Goal: Transaction & Acquisition: Purchase product/service

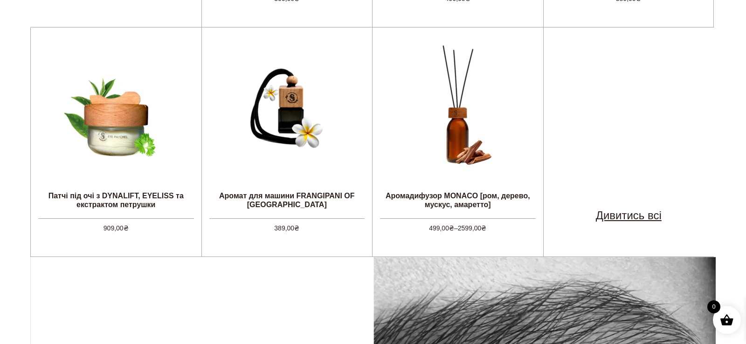
scroll to position [597, 0]
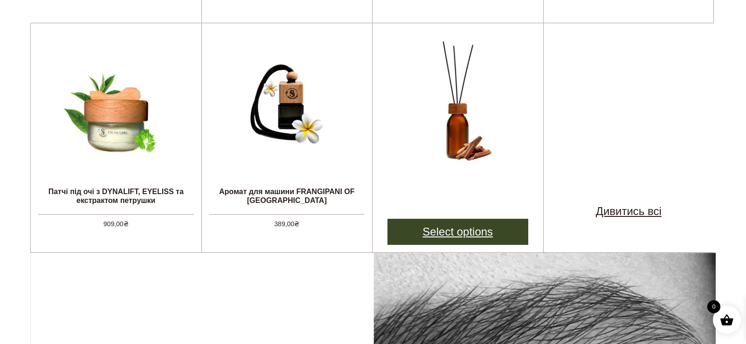
click at [455, 228] on link "Select options" at bounding box center [457, 232] width 141 height 26
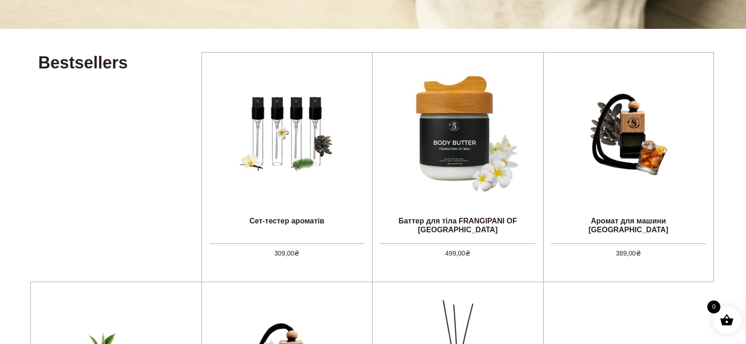
scroll to position [333, 0]
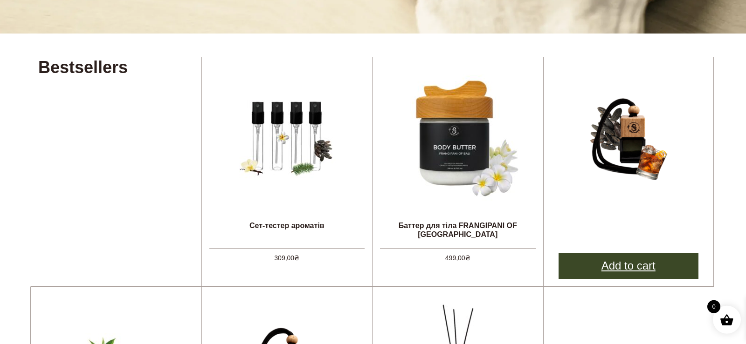
click at [640, 265] on link "Add to cart" at bounding box center [628, 266] width 140 height 26
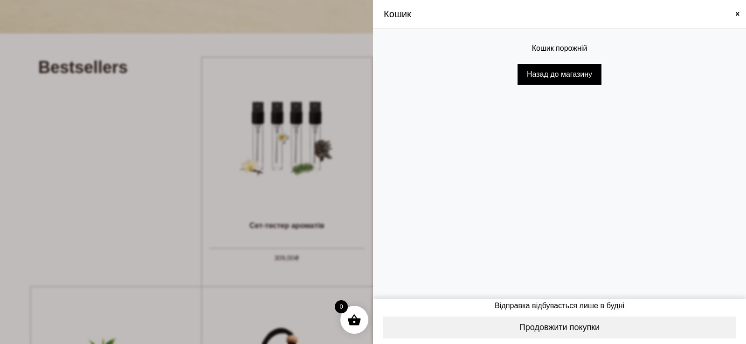
click at [737, 18] on div "Кошик" at bounding box center [559, 14] width 359 height 14
click at [737, 16] on span at bounding box center [737, 13] width 7 height 7
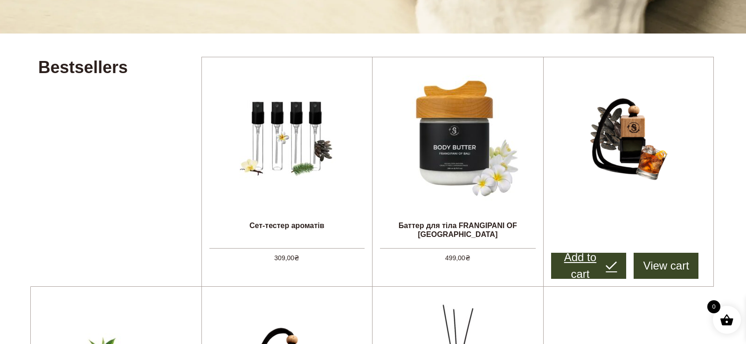
click at [588, 262] on link "Add to cart" at bounding box center [589, 266] width 76 height 26
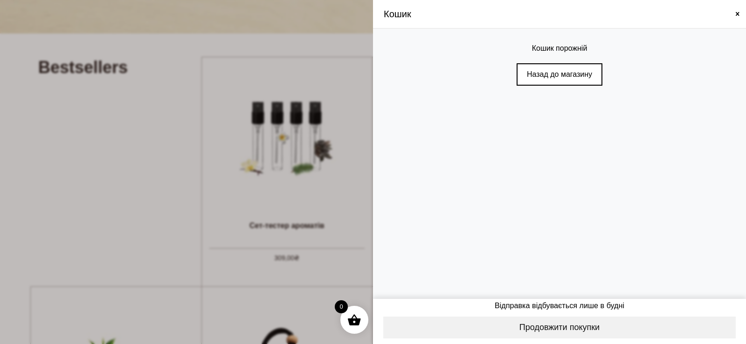
click at [581, 70] on link "Назад до магазину" at bounding box center [559, 74] width 86 height 22
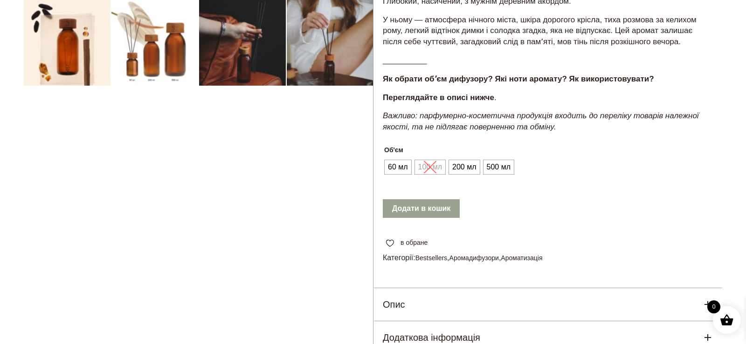
scroll to position [333, 0]
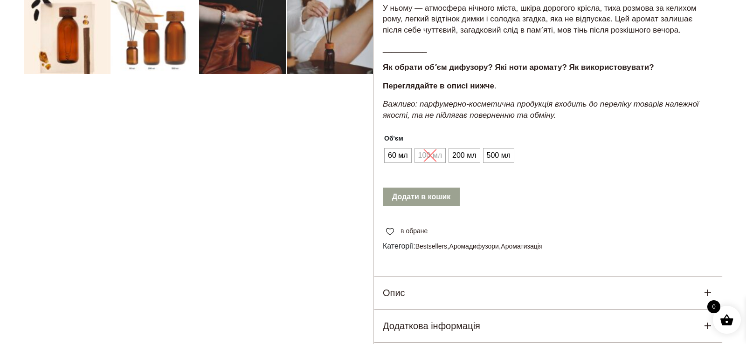
click at [463, 165] on ul "60 мл 100 мл 200 мл 500 мл" at bounding box center [448, 156] width 131 height 18
click at [465, 158] on span "200 мл" at bounding box center [464, 155] width 28 height 15
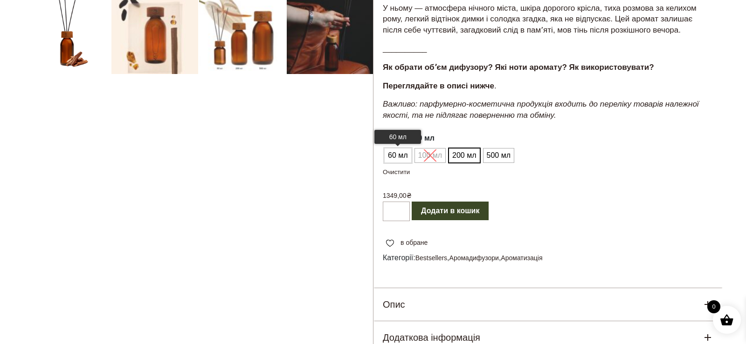
click at [404, 158] on span "60 мл" at bounding box center [397, 155] width 25 height 15
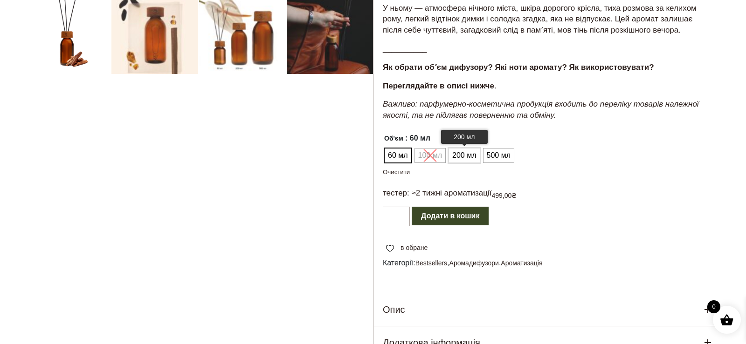
click at [467, 158] on span "200 мл" at bounding box center [464, 155] width 28 height 15
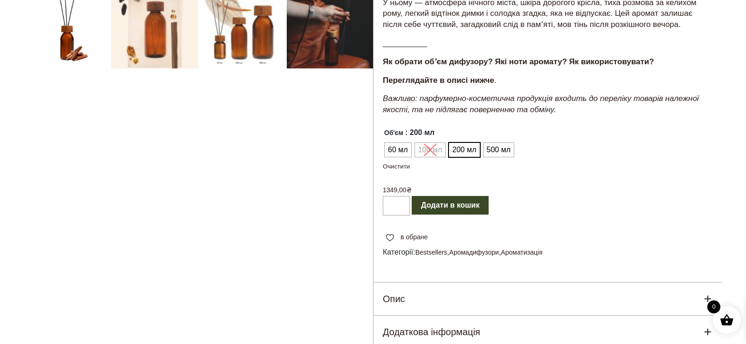
scroll to position [328, 0]
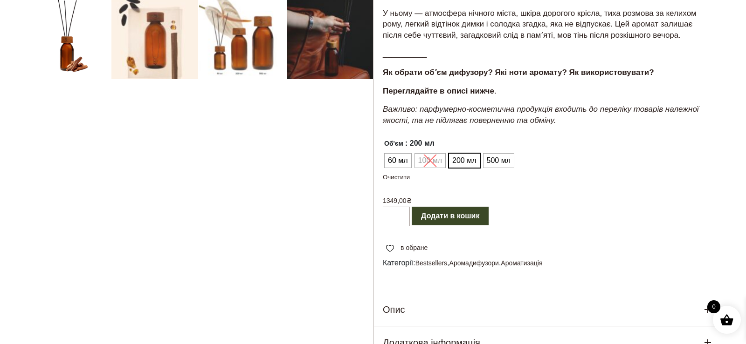
click at [474, 214] on button "Додати в кошик" at bounding box center [450, 216] width 77 height 19
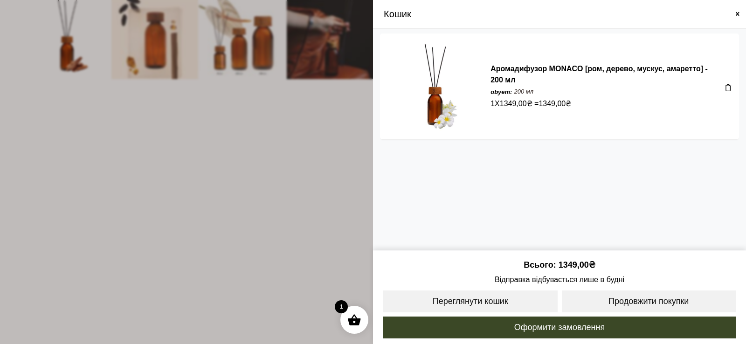
click at [744, 188] on div "Аромадифузор MONACO [ром, дерево, мускус, амаретто] - 200 мл obyem: 200 мл 1 X …" at bounding box center [559, 140] width 373 height 222
click at [737, 15] on span at bounding box center [737, 13] width 7 height 7
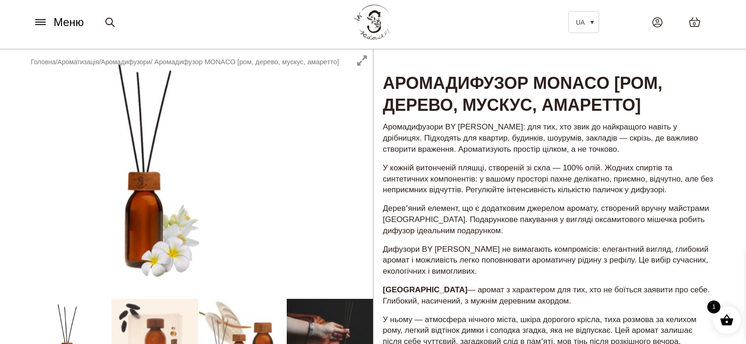
scroll to position [0, 0]
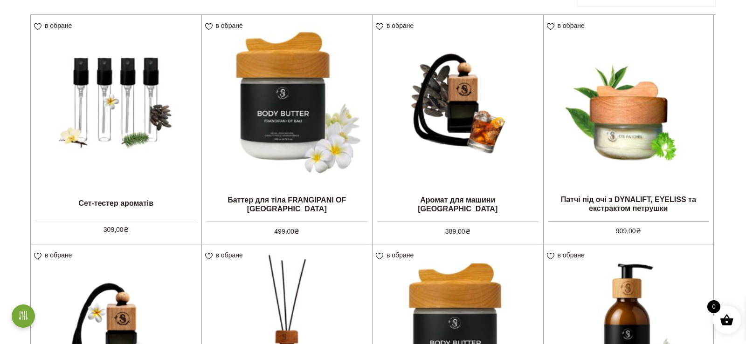
scroll to position [124, 0]
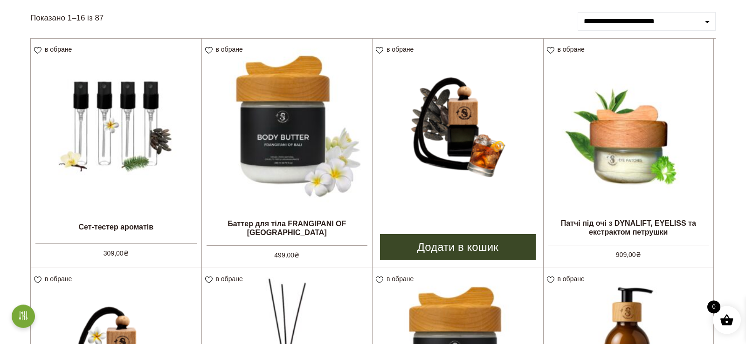
click at [455, 248] on link "Додати в кошик" at bounding box center [458, 247] width 156 height 26
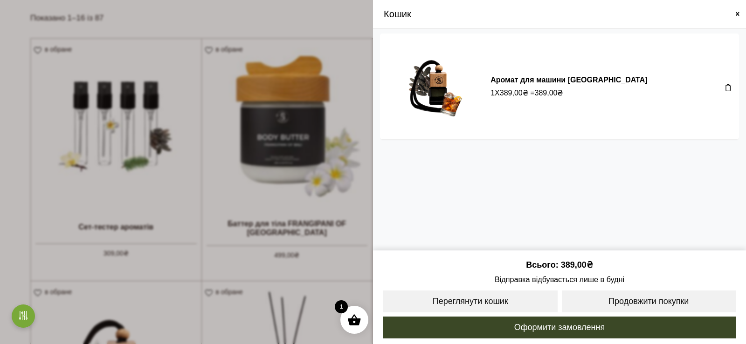
click at [344, 21] on span at bounding box center [373, 172] width 746 height 344
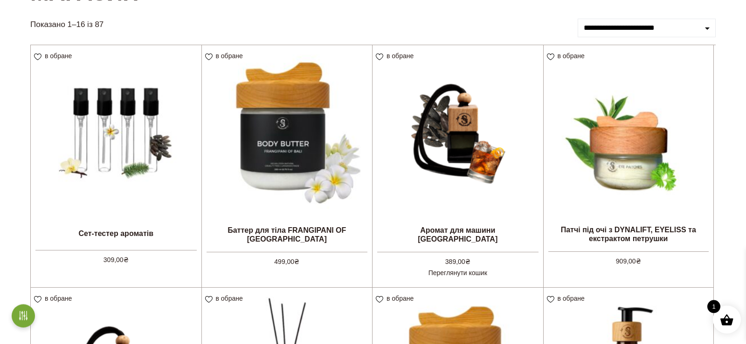
scroll to position [150, 0]
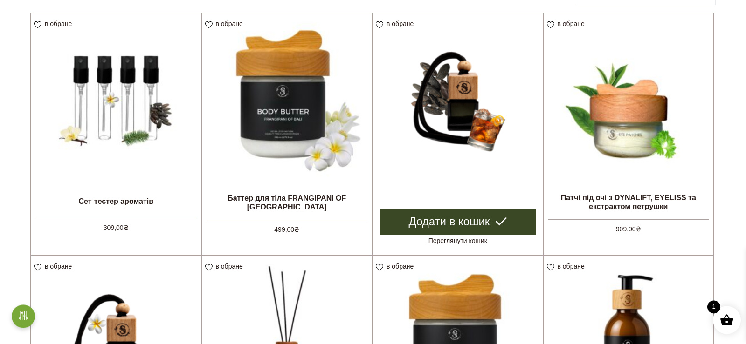
click at [485, 221] on link "Додати в кошик" at bounding box center [458, 222] width 156 height 26
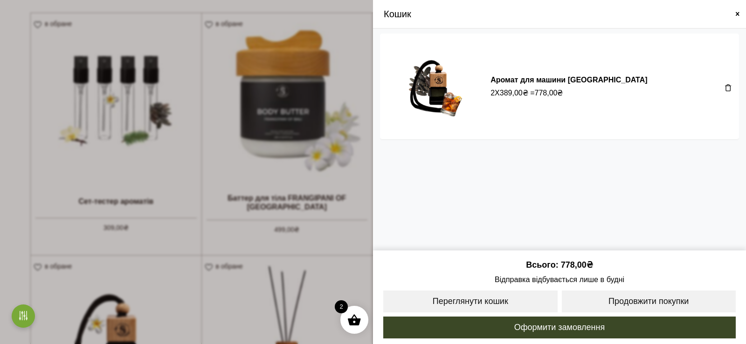
click at [731, 90] on span at bounding box center [727, 87] width 7 height 7
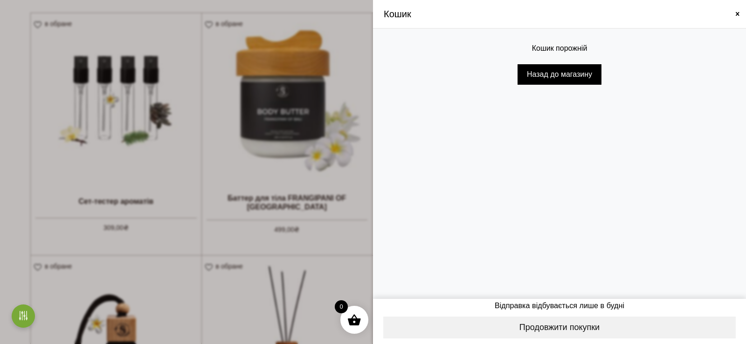
click at [737, 14] on span at bounding box center [737, 13] width 7 height 7
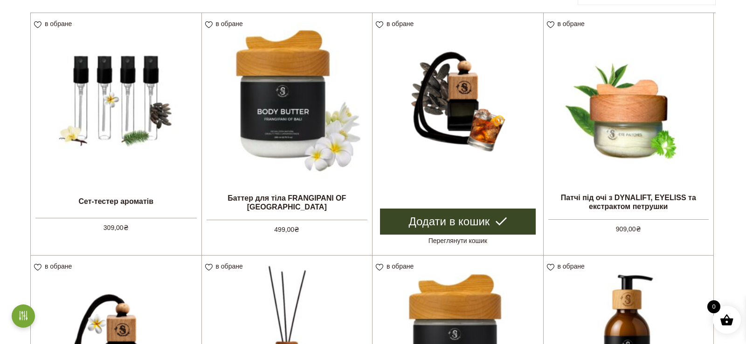
click at [490, 224] on link "Додати в кошик" at bounding box center [458, 222] width 156 height 26
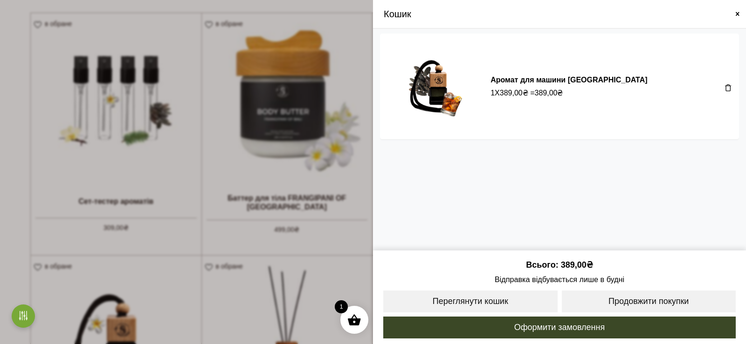
click at [354, 8] on span at bounding box center [373, 172] width 746 height 344
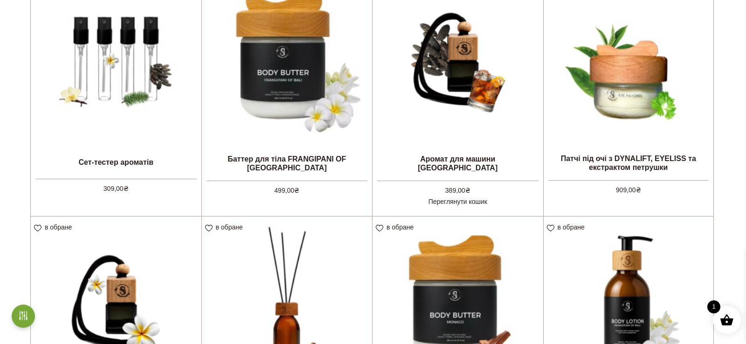
scroll to position [185, 0]
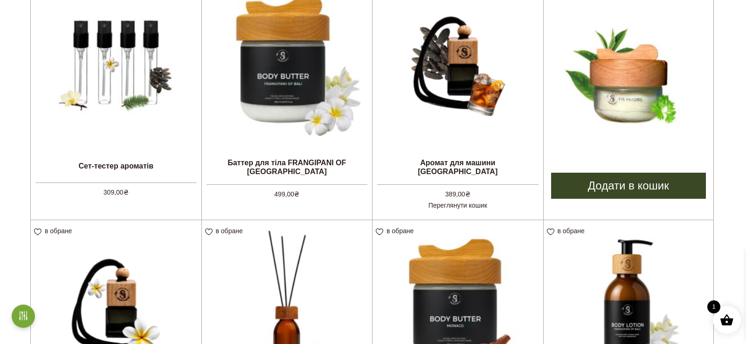
click at [635, 187] on link "Додати в кошик" at bounding box center [628, 186] width 155 height 26
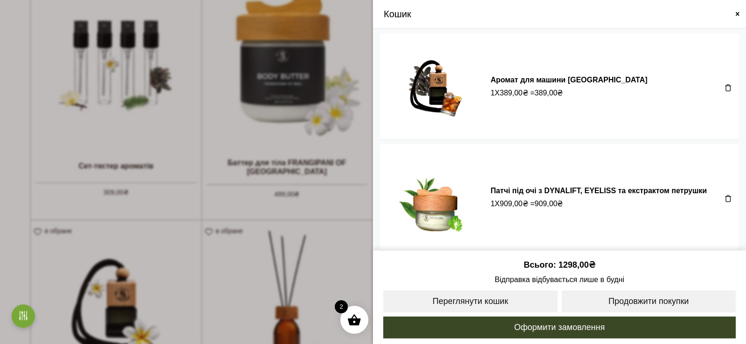
click at [342, 146] on span at bounding box center [373, 172] width 746 height 344
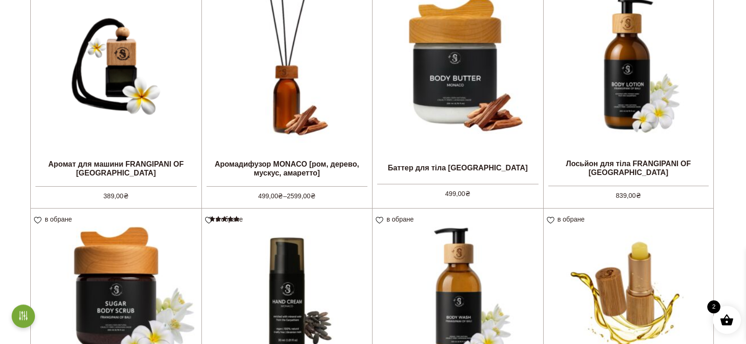
scroll to position [433, 0]
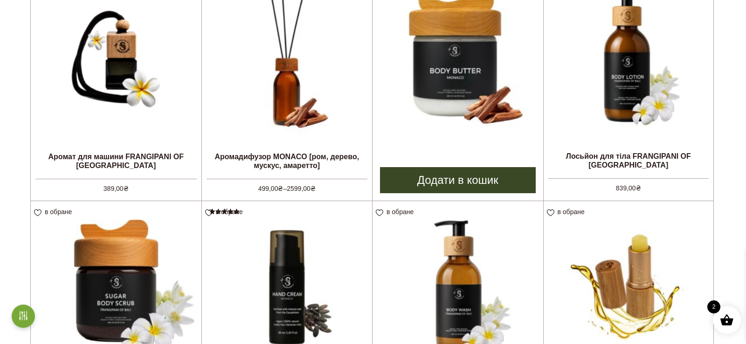
click at [465, 181] on link "Додати в кошик" at bounding box center [458, 180] width 156 height 26
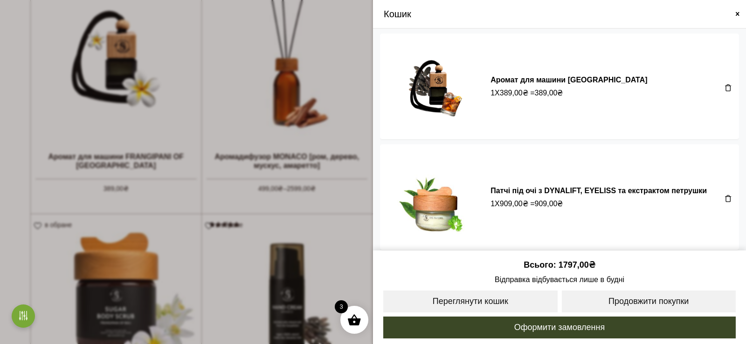
click at [354, 85] on span at bounding box center [373, 172] width 746 height 344
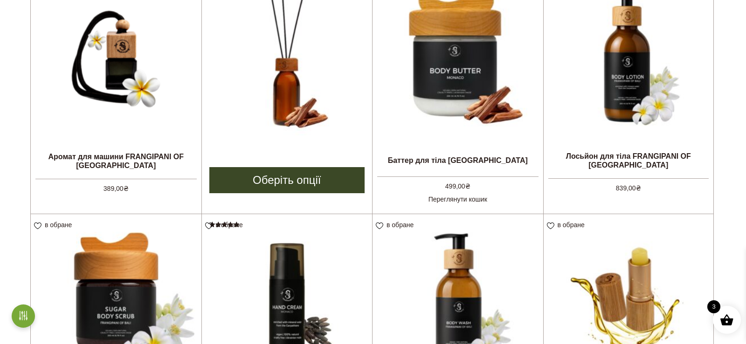
click at [315, 183] on link "Оберіть опції" at bounding box center [287, 180] width 156 height 26
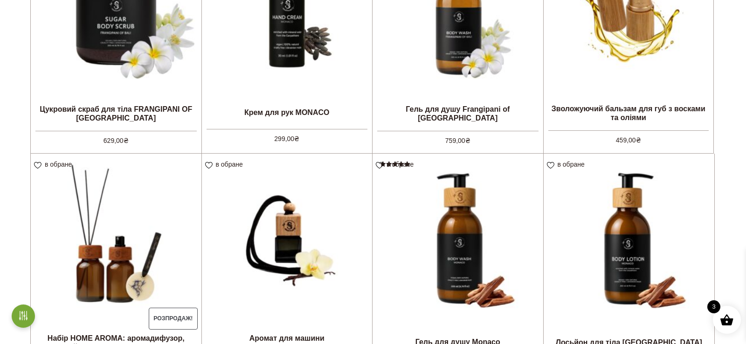
scroll to position [863, 0]
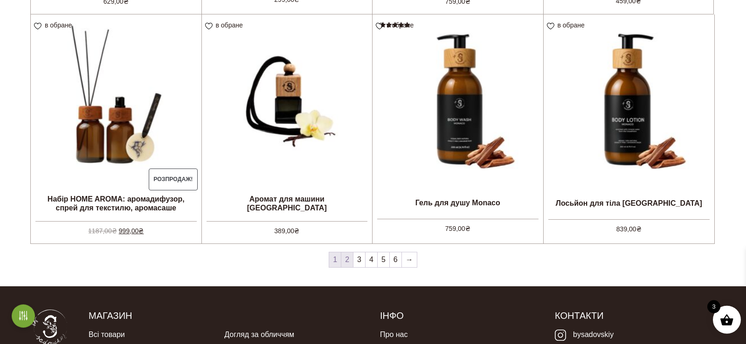
click at [348, 263] on link "2" at bounding box center [347, 260] width 12 height 15
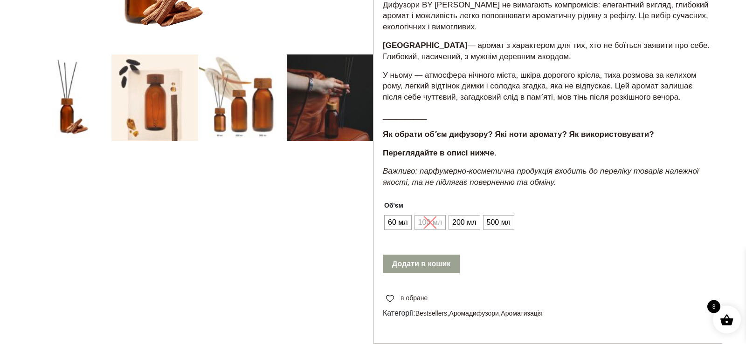
scroll to position [301, 0]
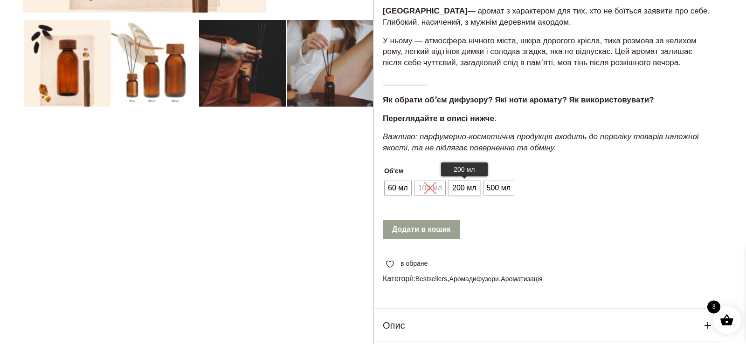
click at [461, 192] on span "200 мл" at bounding box center [464, 188] width 28 height 15
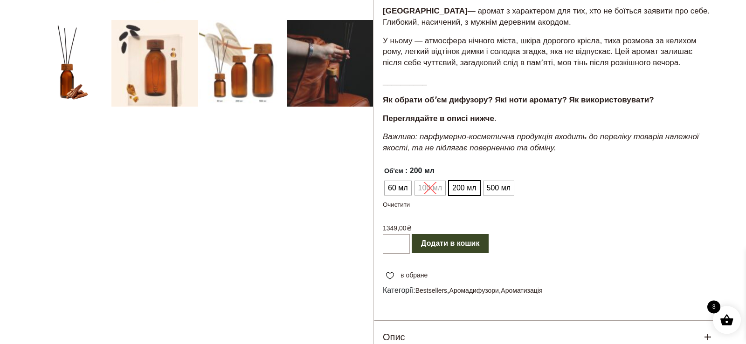
click at [444, 243] on button "Додати в кошик" at bounding box center [450, 243] width 77 height 19
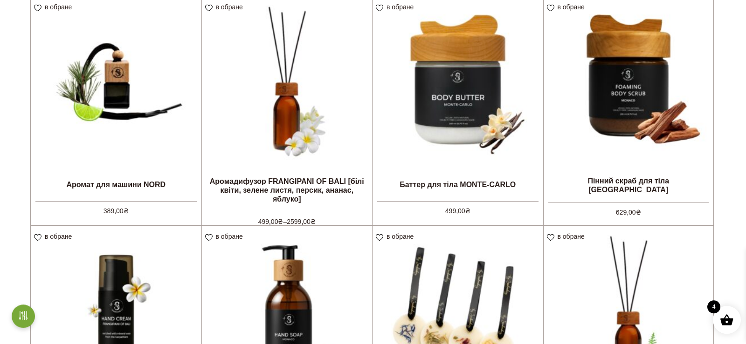
scroll to position [168, 0]
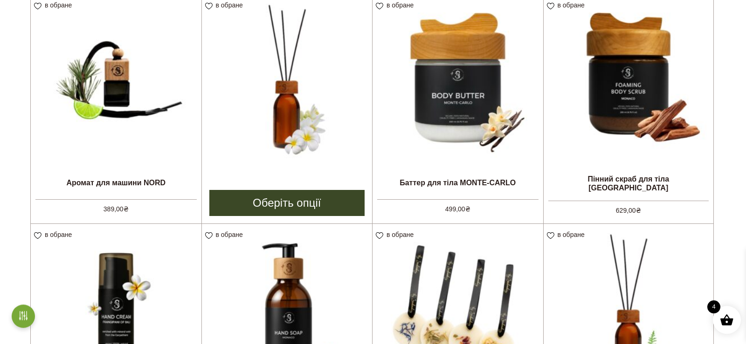
click at [336, 204] on link "Оберіть опції" at bounding box center [287, 203] width 156 height 26
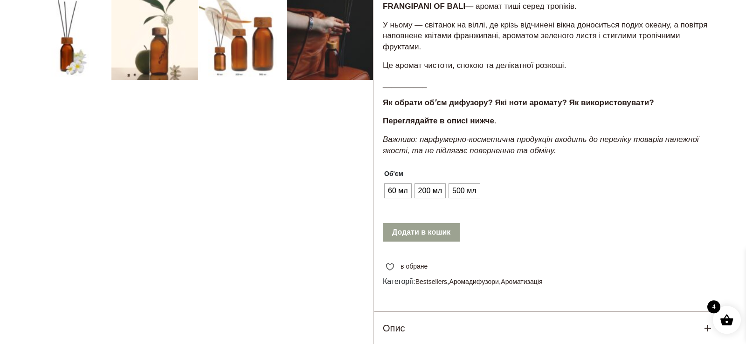
scroll to position [329, 0]
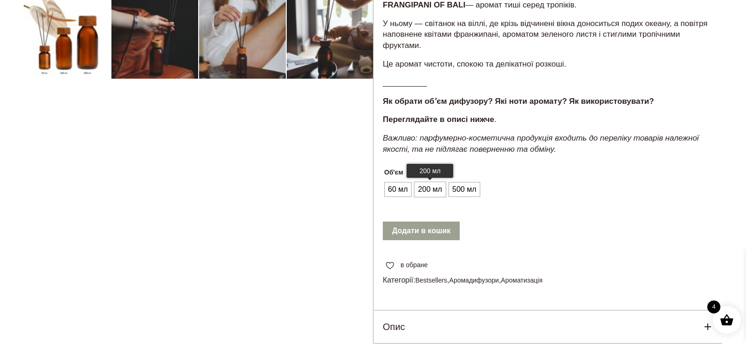
click at [433, 189] on span "200 мл" at bounding box center [430, 189] width 28 height 15
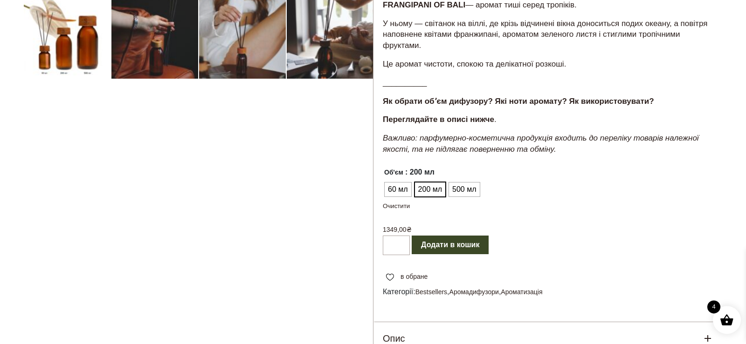
click at [458, 243] on button "Додати в кошик" at bounding box center [450, 245] width 77 height 19
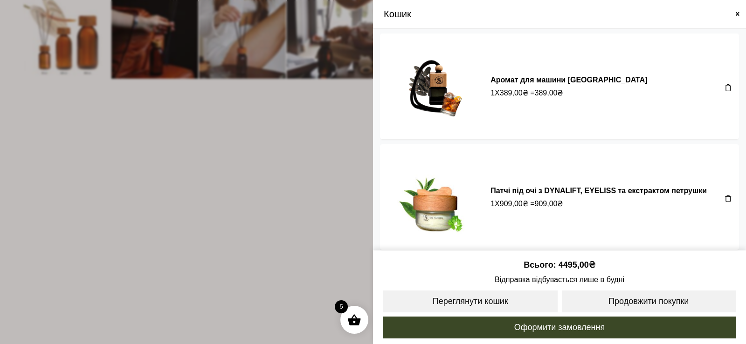
click at [743, 159] on div "Аромат для машини [GEOGRAPHIC_DATA] 1 X 389,00 ₴ = 389,00 ₴ Патчі під очі з DYN…" at bounding box center [559, 309] width 373 height 550
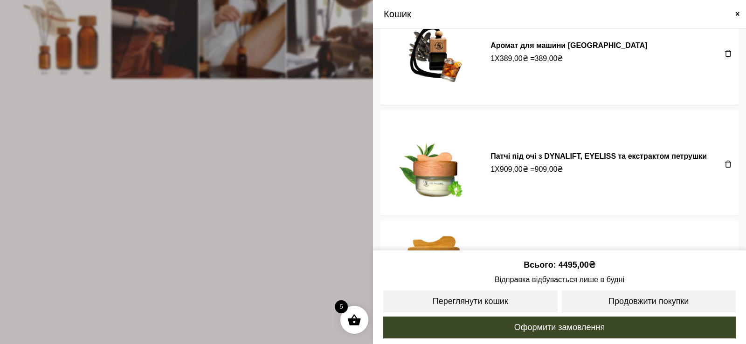
scroll to position [0, 0]
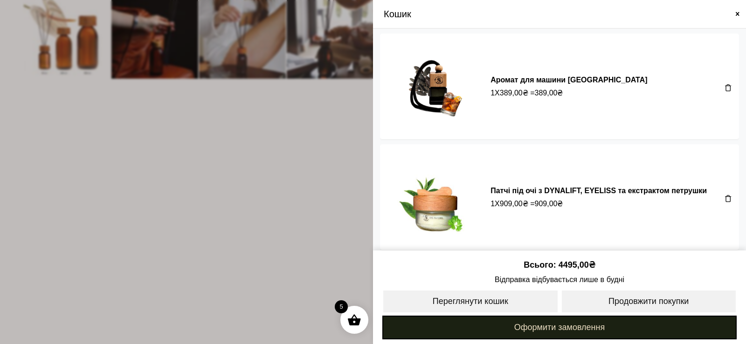
click at [563, 328] on link "Оформити замовлення" at bounding box center [559, 328] width 354 height 24
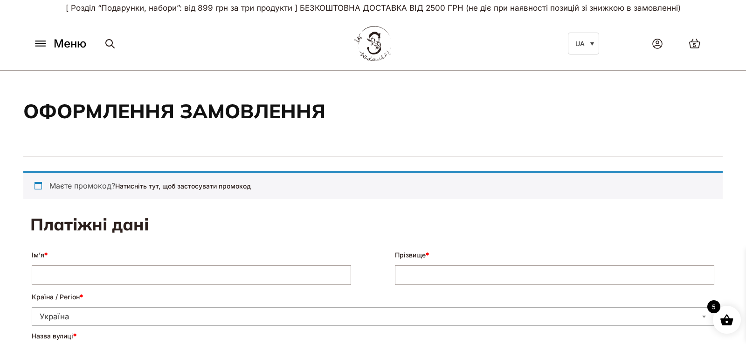
select select "****"
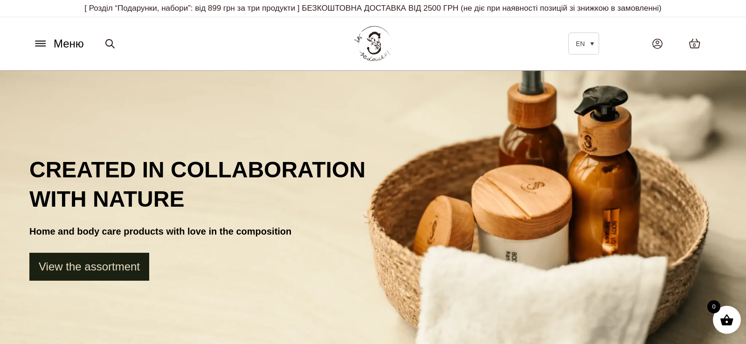
click at [123, 270] on link "View the assortment" at bounding box center [89, 267] width 120 height 28
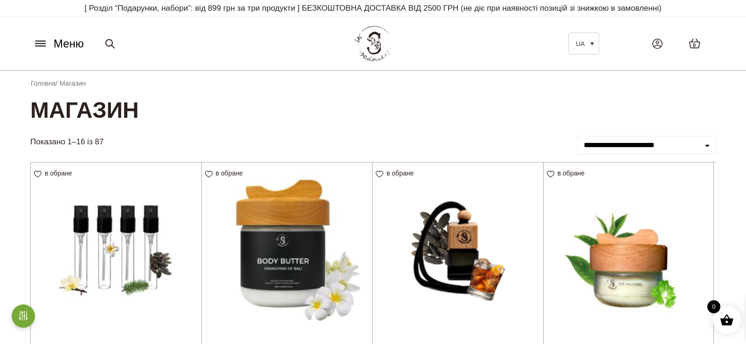
click at [726, 323] on span at bounding box center [727, 320] width 14 height 14
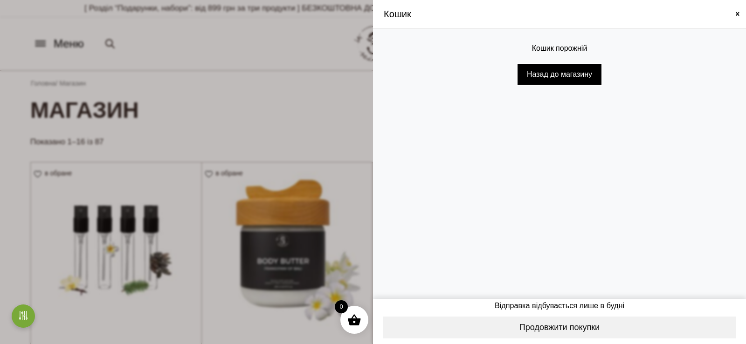
click at [343, 79] on span at bounding box center [373, 172] width 746 height 344
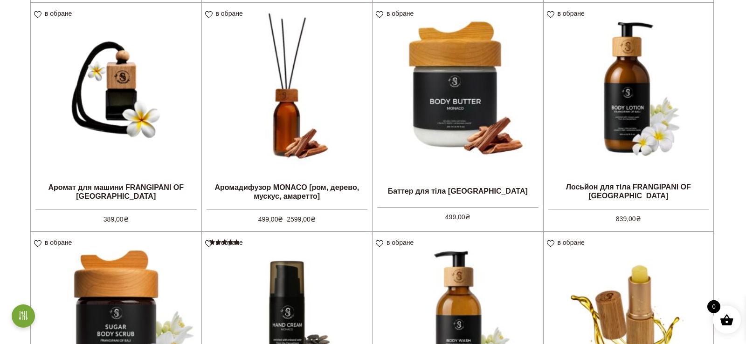
scroll to position [403, 0]
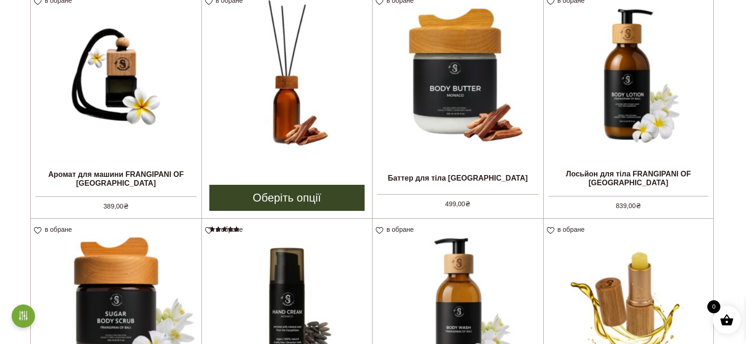
click at [306, 203] on link "Оберіть опції" at bounding box center [287, 198] width 156 height 26
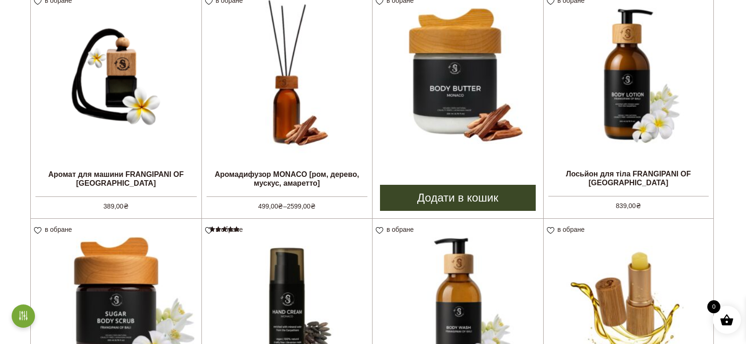
click at [489, 197] on link "Додати в кошик" at bounding box center [458, 198] width 156 height 26
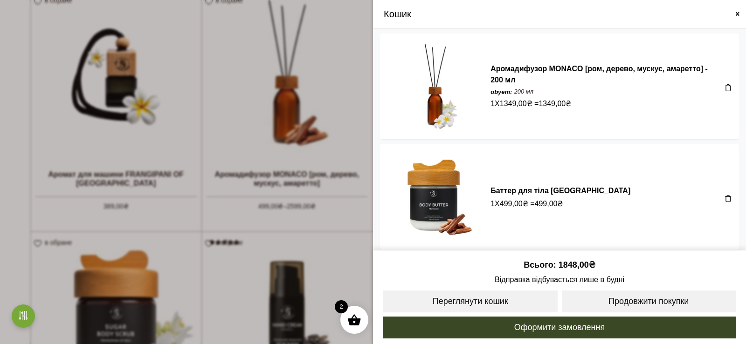
click at [313, 108] on span at bounding box center [373, 172] width 746 height 344
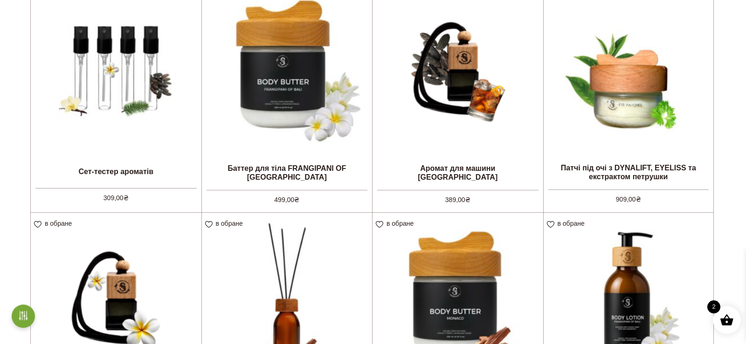
scroll to position [181, 0]
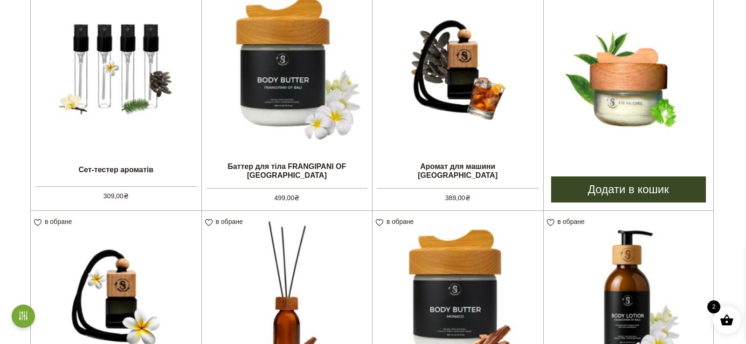
click at [649, 194] on link "Додати в кошик" at bounding box center [628, 190] width 155 height 26
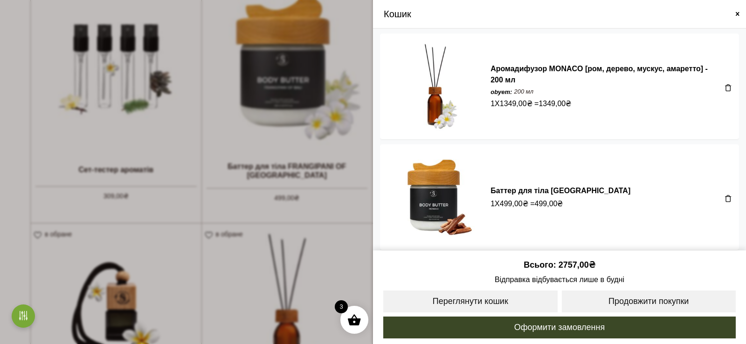
click at [251, 134] on span at bounding box center [373, 172] width 746 height 344
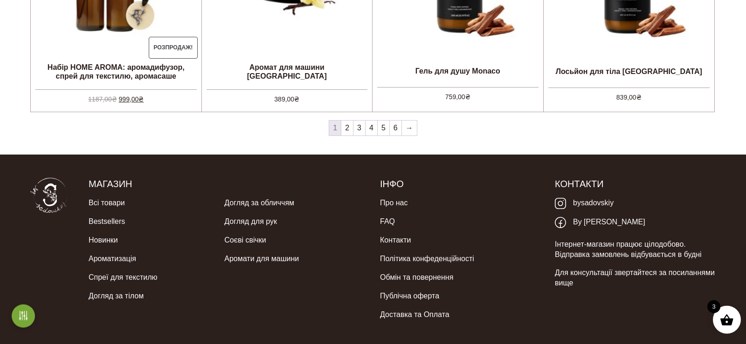
scroll to position [1017, 0]
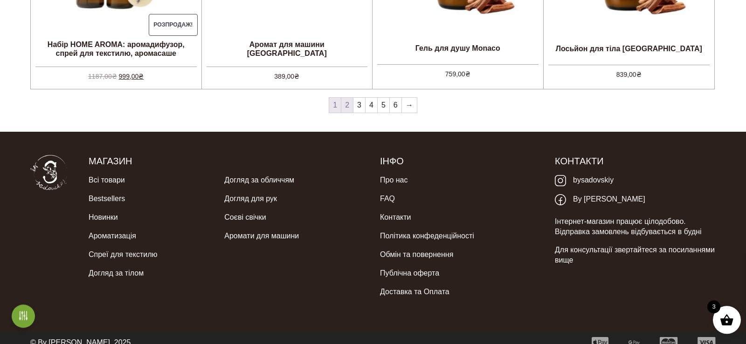
click at [350, 107] on link "2" at bounding box center [347, 105] width 12 height 15
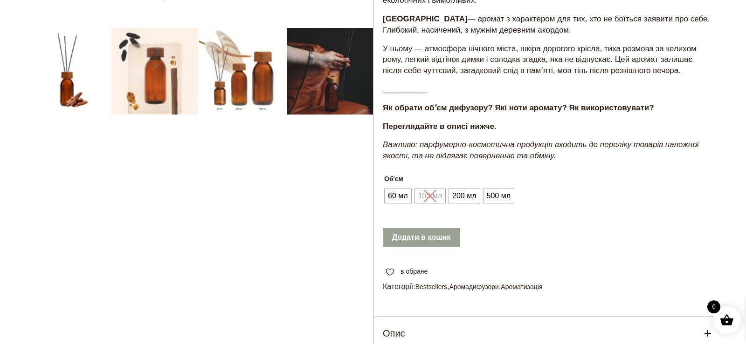
scroll to position [379, 0]
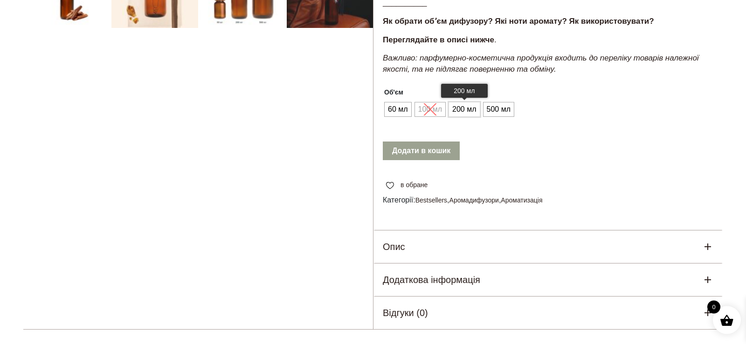
click at [458, 116] on span "200 мл" at bounding box center [464, 109] width 28 height 15
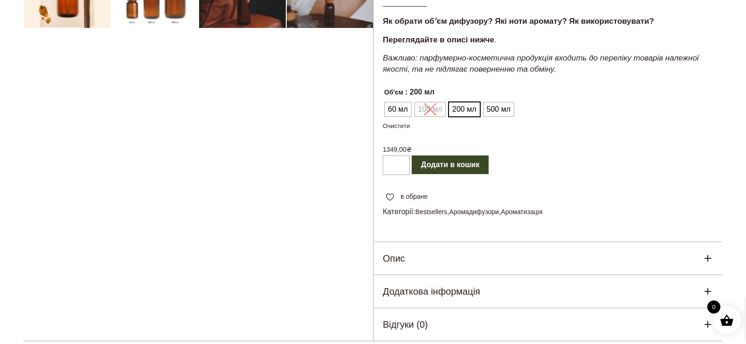
scroll to position [379, 0]
click at [453, 161] on button "Додати в кошик" at bounding box center [450, 165] width 77 height 19
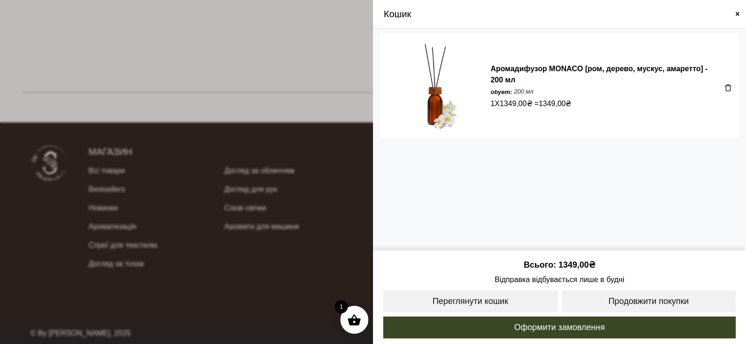
click at [744, 181] on div "Аромадифузор MONACO [ром, дерево, мускус, амаретто] - 200 мл obyem: 200 мл 1 X …" at bounding box center [559, 140] width 373 height 222
click at [349, 72] on span at bounding box center [373, 172] width 746 height 344
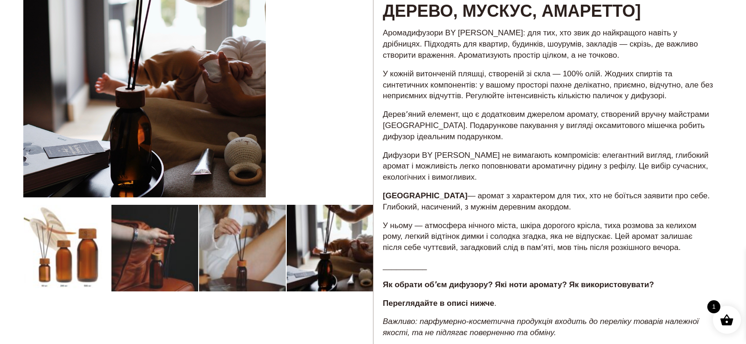
scroll to position [96, 0]
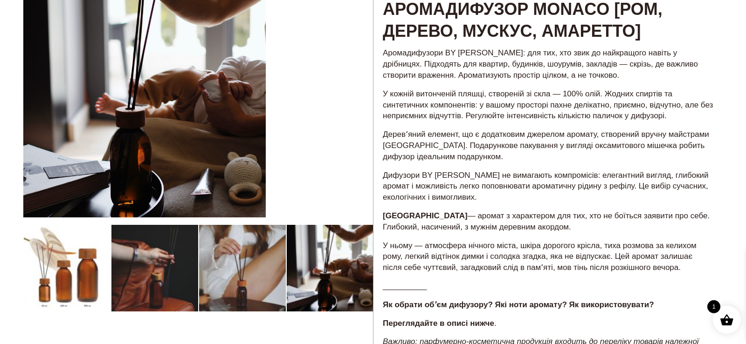
click at [282, 40] on div at bounding box center [198, 300] width 350 height 650
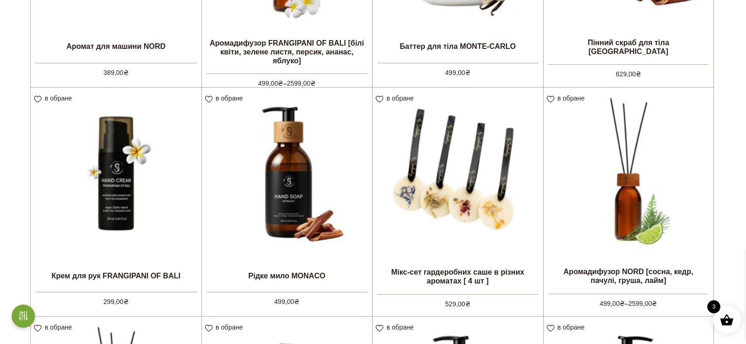
scroll to position [316, 0]
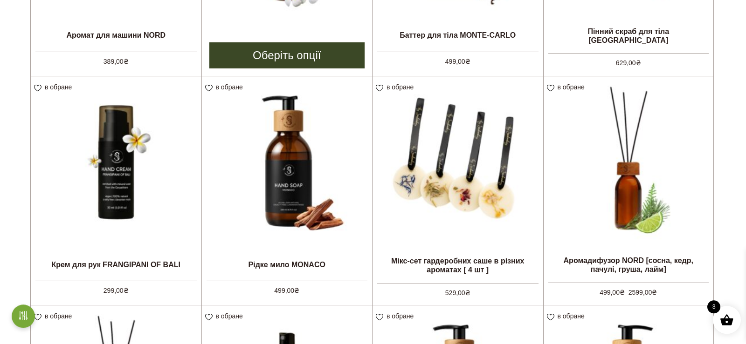
click at [307, 63] on link "Оберіть опції" at bounding box center [287, 55] width 156 height 26
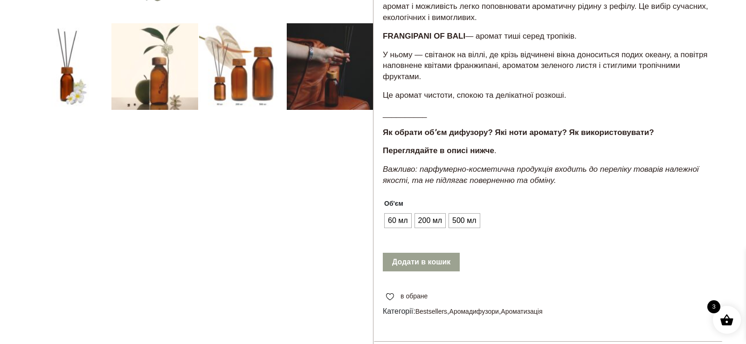
scroll to position [308, 0]
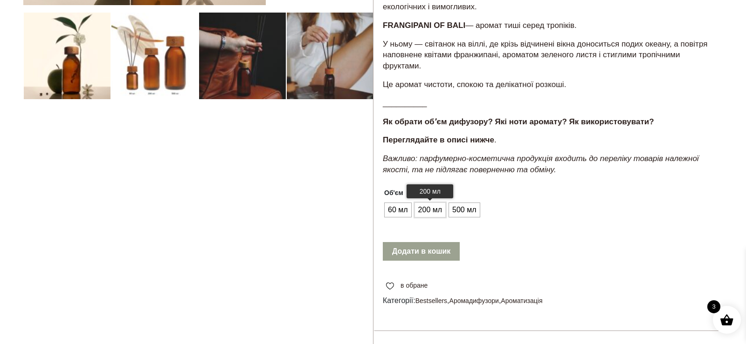
click at [428, 212] on span "200 мл" at bounding box center [430, 210] width 28 height 15
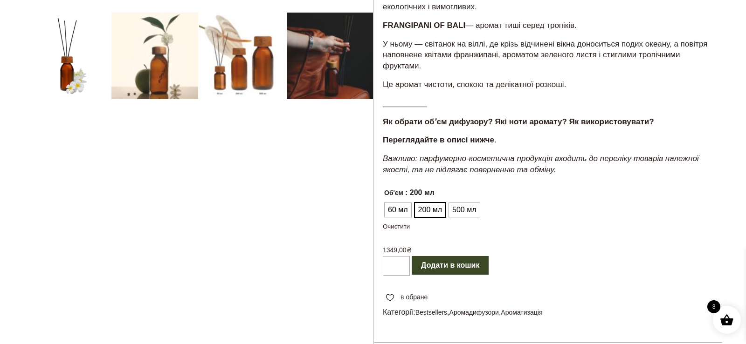
click at [442, 269] on button "Додати в кошик" at bounding box center [450, 265] width 77 height 19
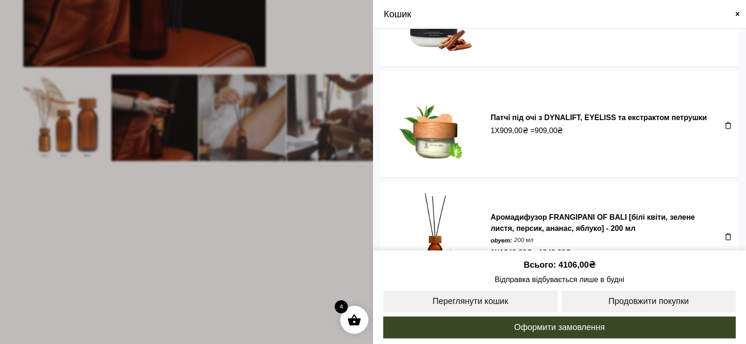
scroll to position [227, 0]
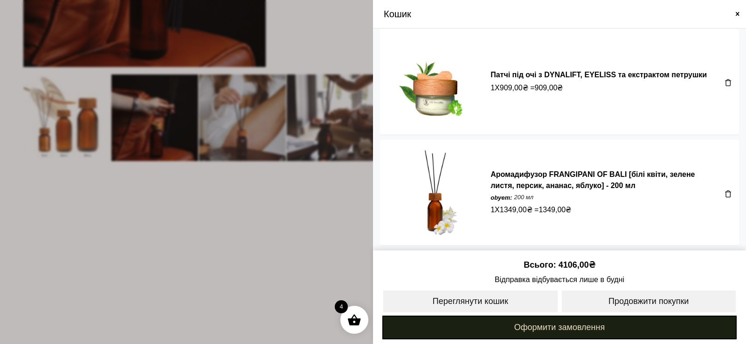
click at [611, 330] on link "Оформити замовлення" at bounding box center [559, 328] width 354 height 24
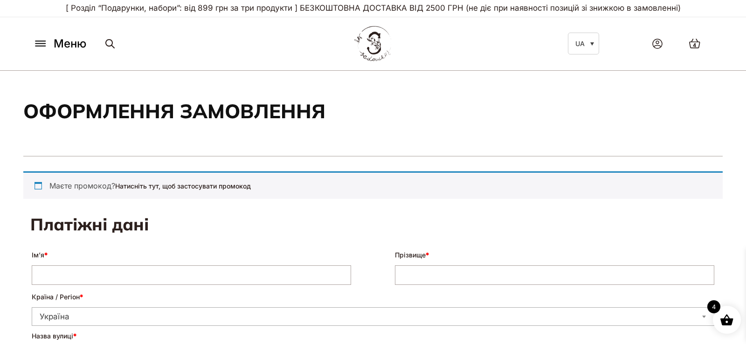
select select "****"
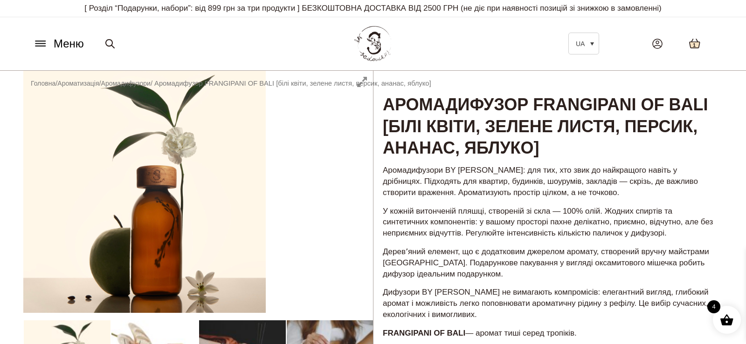
click at [691, 46] on icon at bounding box center [694, 43] width 10 height 9
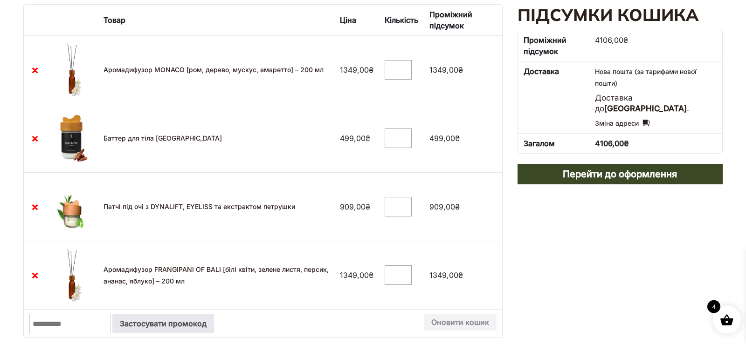
scroll to position [178, 0]
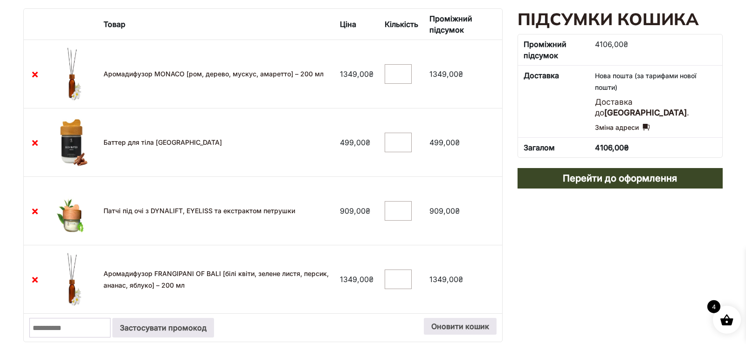
type input "*"
click at [401, 144] on input "*" at bounding box center [398, 143] width 27 height 20
click at [34, 144] on link "×" at bounding box center [34, 142] width 11 height 11
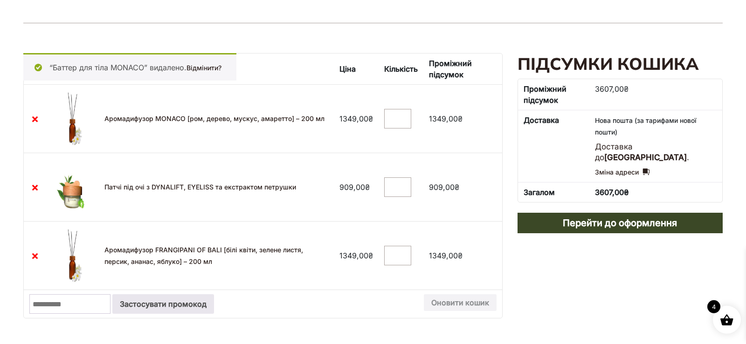
scroll to position [143, 0]
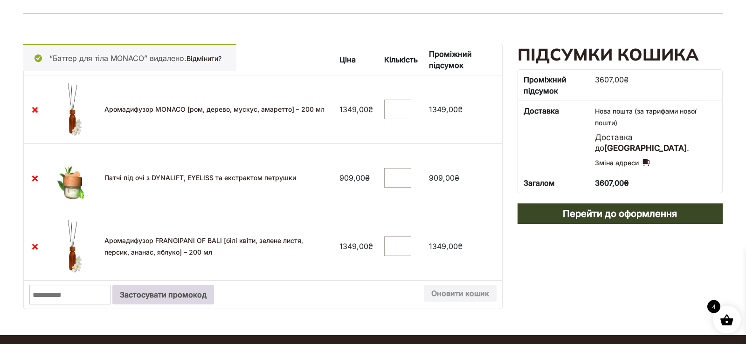
click at [214, 295] on button "Застосувати промокод" at bounding box center [163, 295] width 102 height 20
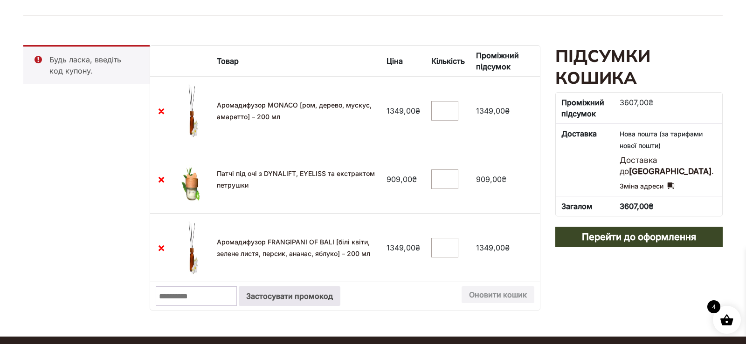
scroll to position [140, 0]
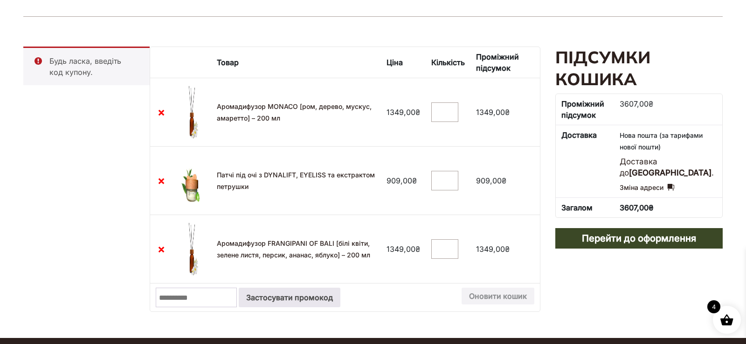
click at [230, 300] on input "Промокод:" at bounding box center [196, 298] width 81 height 20
type input "*********"
click at [340, 295] on button "Застосувати промокод" at bounding box center [290, 298] width 102 height 20
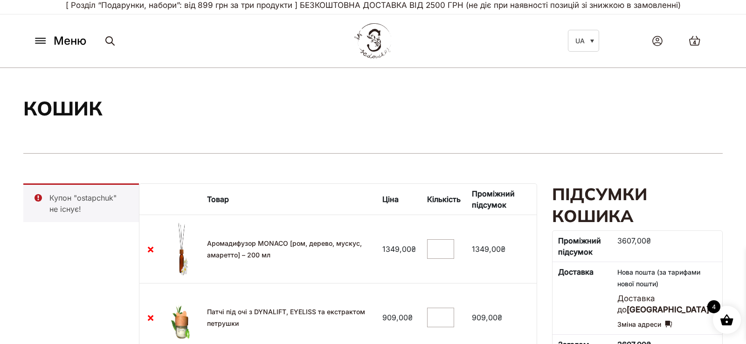
scroll to position [0, 0]
